Goal: Task Accomplishment & Management: Complete application form

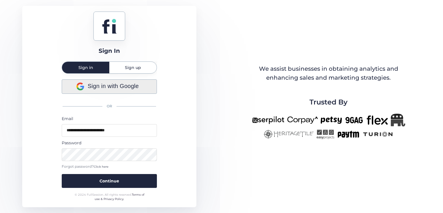
click at [103, 84] on span "Sign in with Google" at bounding box center [113, 86] width 51 height 9
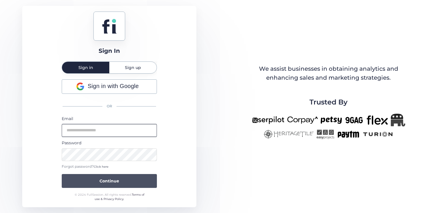
type input "**********"
click at [110, 183] on span "Continue" at bounding box center [109, 181] width 20 height 6
